Goal: Task Accomplishment & Management: Use online tool/utility

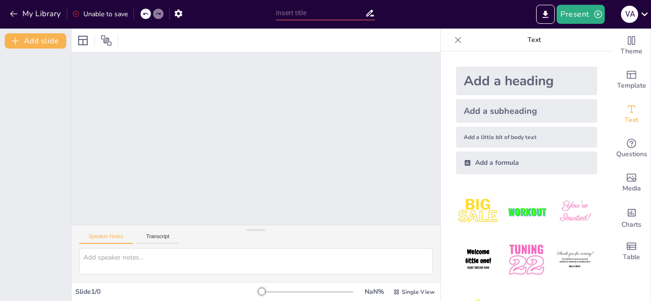
click at [15, 186] on div at bounding box center [35, 175] width 71 height 253
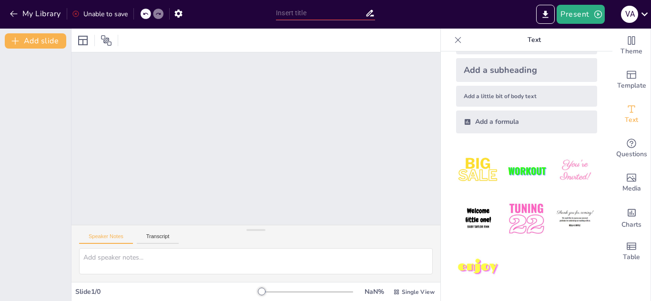
click at [24, 226] on div at bounding box center [35, 175] width 71 height 253
click at [153, 139] on div at bounding box center [256, 138] width 369 height 173
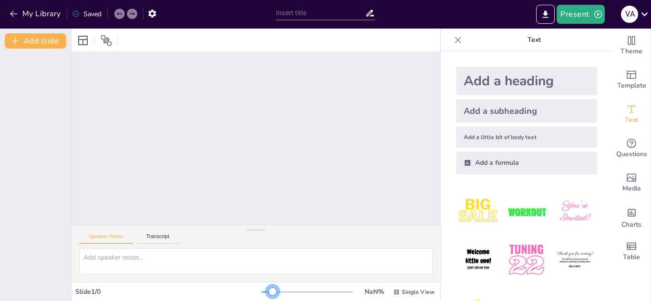
drag, startPoint x: 264, startPoint y: 290, endPoint x: 234, endPoint y: 301, distance: 31.8
click at [235, 301] on div "Slide 1 / 0 NaN % Single View" at bounding box center [256, 291] width 369 height 19
click at [233, 255] on textarea at bounding box center [256, 261] width 354 height 26
click at [12, 209] on div at bounding box center [35, 175] width 71 height 253
